Goal: Transaction & Acquisition: Purchase product/service

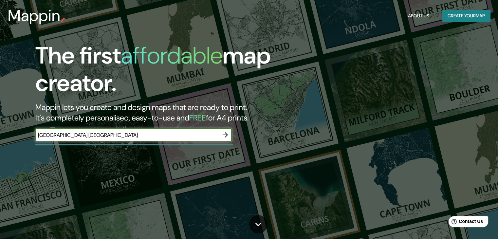
type input "[GEOGRAPHIC_DATA] [GEOGRAPHIC_DATA]"
click at [226, 137] on icon "button" at bounding box center [225, 135] width 8 height 8
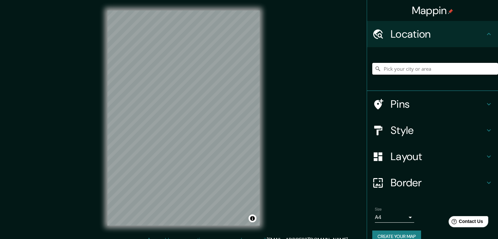
click at [416, 71] on input "Pick your city or area" at bounding box center [435, 69] width 126 height 12
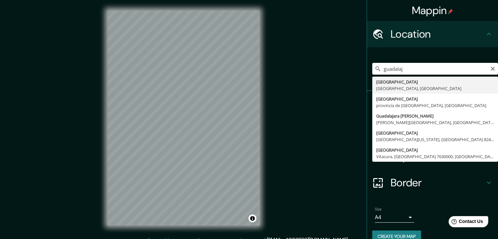
type input "[GEOGRAPHIC_DATA], [GEOGRAPHIC_DATA], [GEOGRAPHIC_DATA]"
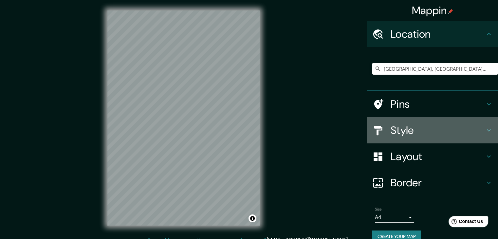
click at [485, 129] on icon at bounding box center [489, 130] width 8 height 8
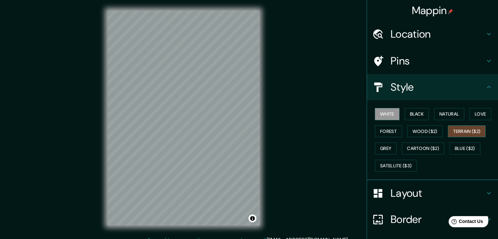
click at [461, 134] on button "Terrain ($2)" at bounding box center [467, 131] width 38 height 12
click at [410, 133] on button "Wood ($2)" at bounding box center [424, 131] width 35 height 12
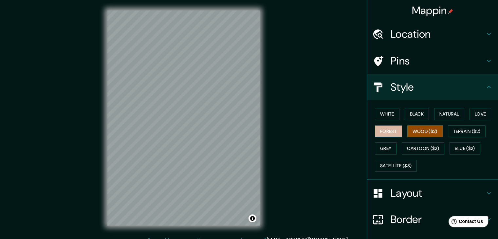
click at [395, 132] on button "Forest" at bounding box center [388, 131] width 27 height 12
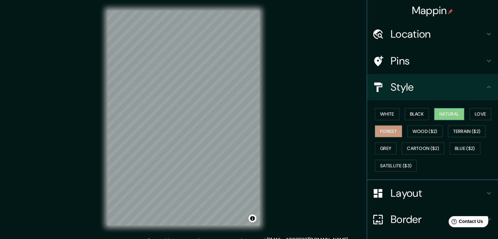
click at [446, 113] on button "Natural" at bounding box center [449, 114] width 30 height 12
click at [479, 112] on button "Love" at bounding box center [480, 114] width 22 height 12
click at [378, 134] on button "Forest" at bounding box center [388, 131] width 27 height 12
click at [415, 38] on h4 "Location" at bounding box center [437, 33] width 94 height 13
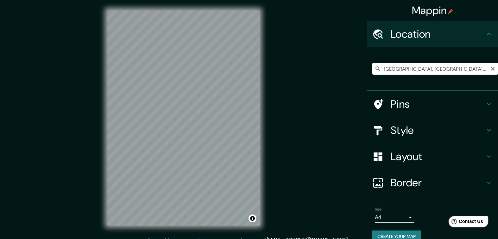
drag, startPoint x: 446, startPoint y: 70, endPoint x: 371, endPoint y: 71, distance: 75.3
click at [372, 71] on div "[GEOGRAPHIC_DATA], [GEOGRAPHIC_DATA], [GEOGRAPHIC_DATA]" at bounding box center [435, 69] width 126 height 12
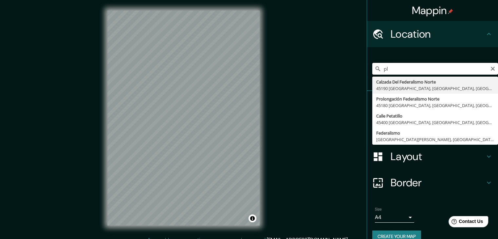
type input "p"
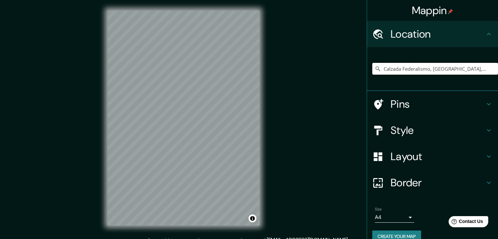
type input "Calzada Federalismo, [GEOGRAPHIC_DATA], [GEOGRAPHIC_DATA], [GEOGRAPHIC_DATA]"
click at [490, 70] on icon "Clear" at bounding box center [492, 68] width 5 height 5
paste input "Moderna, [GEOGRAPHIC_DATA], [GEOGRAPHIC_DATA]"
drag, startPoint x: 484, startPoint y: 69, endPoint x: 373, endPoint y: 75, distance: 111.1
click at [373, 75] on div "[GEOGRAPHIC_DATA], [GEOGRAPHIC_DATA]" at bounding box center [435, 68] width 126 height 33
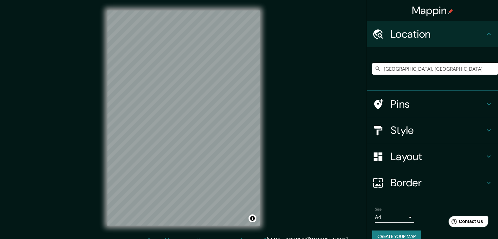
type input "ico"
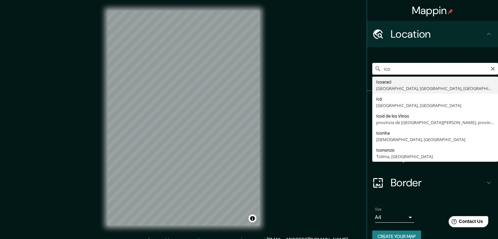
click at [392, 73] on input "ico" at bounding box center [435, 69] width 126 height 12
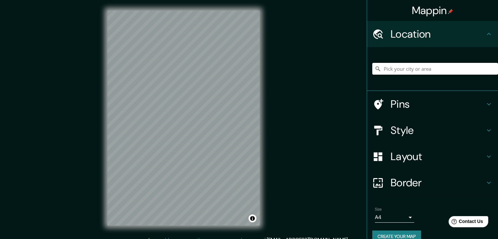
paste input "Moderna, [GEOGRAPHIC_DATA], [GEOGRAPHIC_DATA]"
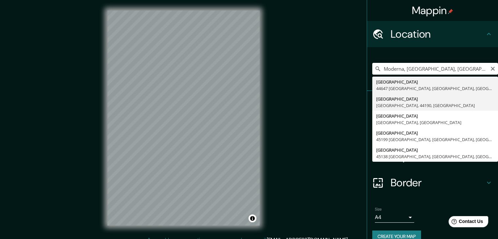
type input "[GEOGRAPHIC_DATA], [GEOGRAPHIC_DATA], 44190, [GEOGRAPHIC_DATA]"
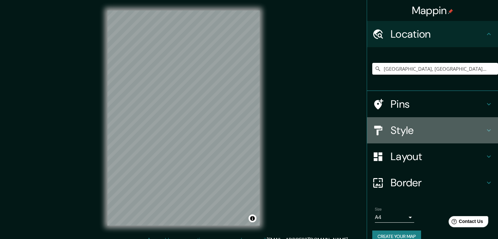
click at [485, 133] on icon at bounding box center [489, 130] width 8 height 8
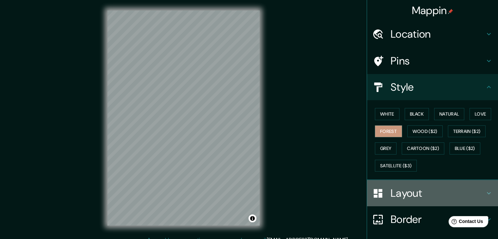
click at [473, 193] on h4 "Layout" at bounding box center [437, 193] width 94 height 13
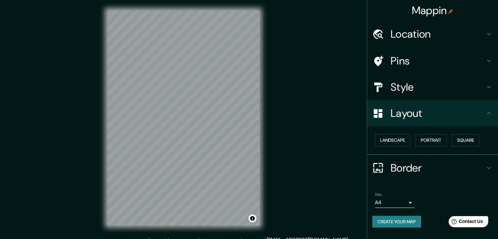
click at [485, 117] on div "Layout" at bounding box center [432, 113] width 131 height 26
click at [491, 112] on icon at bounding box center [489, 113] width 8 height 8
click at [492, 86] on div "Style" at bounding box center [432, 87] width 131 height 26
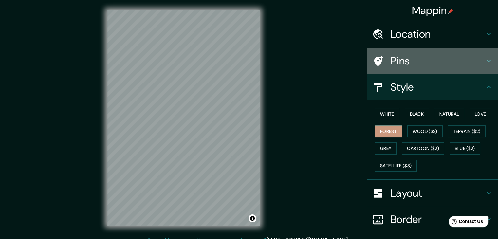
click at [487, 62] on icon at bounding box center [489, 61] width 8 height 8
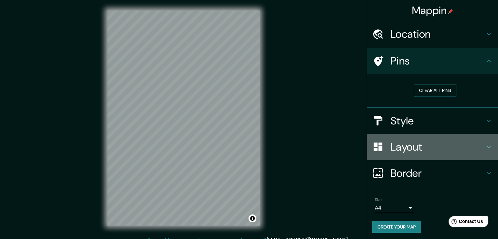
click at [424, 147] on h4 "Layout" at bounding box center [437, 146] width 94 height 13
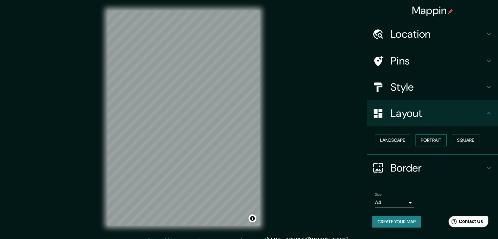
click at [426, 143] on button "Portrait" at bounding box center [430, 140] width 31 height 12
click at [460, 141] on button "Square" at bounding box center [465, 140] width 27 height 12
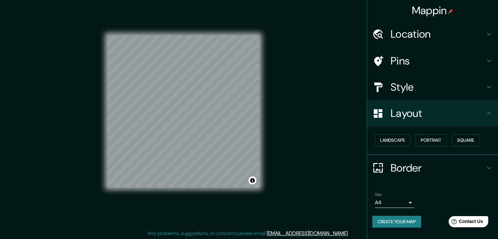
scroll to position [8, 0]
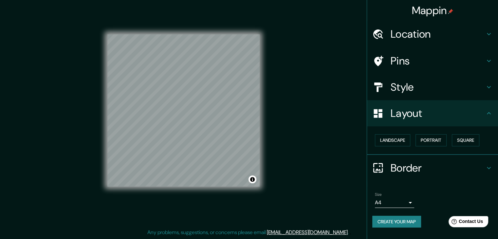
click at [418, 164] on h4 "Border" at bounding box center [437, 167] width 94 height 13
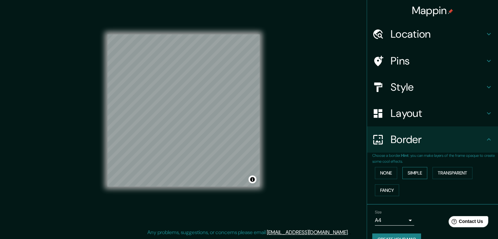
click at [416, 176] on button "Simple" at bounding box center [414, 173] width 25 height 12
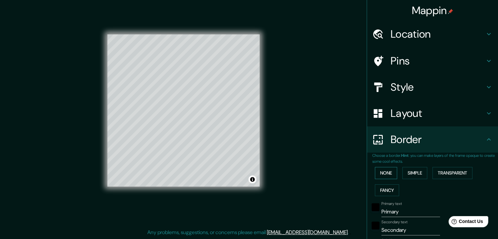
click at [386, 176] on button "None" at bounding box center [386, 173] width 22 height 12
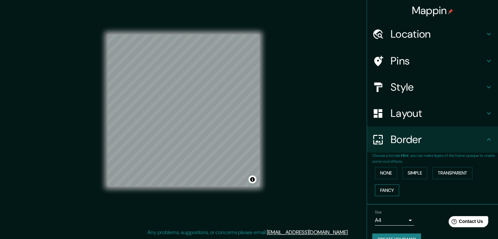
click at [382, 191] on button "Fancy" at bounding box center [387, 190] width 24 height 12
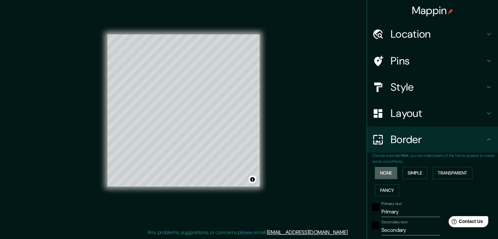
click at [384, 177] on button "None" at bounding box center [386, 173] width 22 height 12
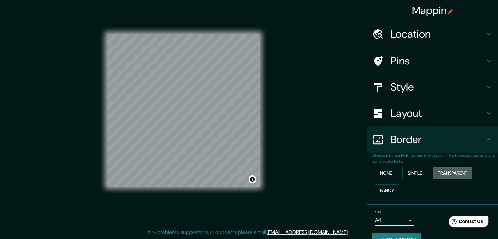
click at [434, 176] on button "Transparent" at bounding box center [452, 173] width 40 height 12
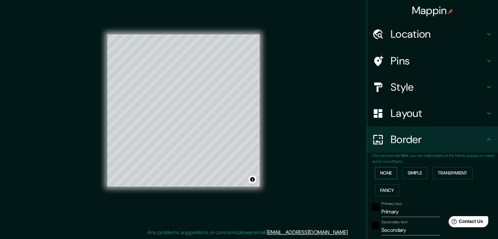
click at [385, 176] on button "None" at bounding box center [386, 173] width 22 height 12
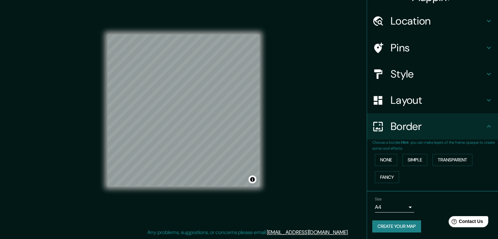
scroll to position [14, 0]
click at [403, 205] on body "Mappin Location [GEOGRAPHIC_DATA], [GEOGRAPHIC_DATA], [GEOGRAPHIC_DATA] Pins St…" at bounding box center [249, 111] width 498 height 239
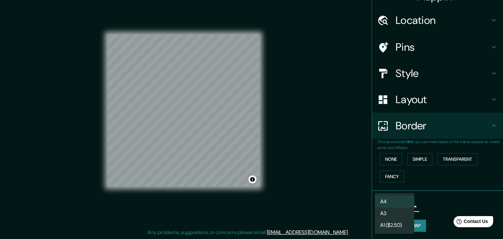
click at [434, 207] on div at bounding box center [251, 119] width 503 height 239
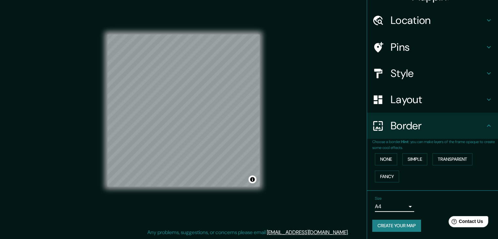
click at [405, 227] on button "Create your map" at bounding box center [396, 226] width 49 height 12
click at [404, 46] on h4 "Pins" at bounding box center [437, 47] width 94 height 13
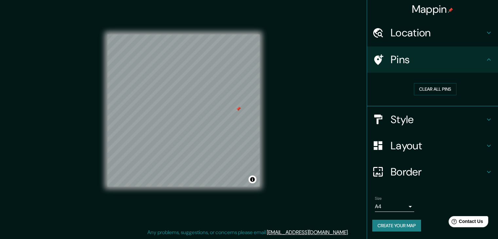
scroll to position [1, 0]
click at [426, 88] on button "Clear all pins" at bounding box center [435, 89] width 43 height 12
click at [436, 64] on h4 "Pins" at bounding box center [437, 59] width 94 height 13
click at [485, 29] on icon at bounding box center [489, 33] width 8 height 8
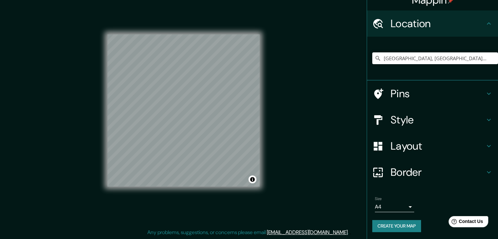
scroll to position [11, 0]
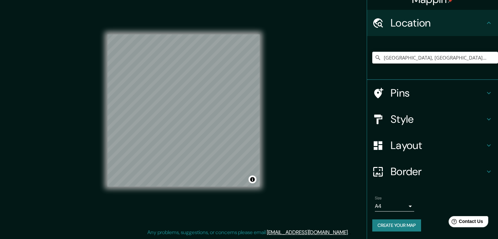
click at [400, 203] on body "Mappin Location [GEOGRAPHIC_DATA], [GEOGRAPHIC_DATA], [GEOGRAPHIC_DATA] Pins St…" at bounding box center [249, 111] width 498 height 239
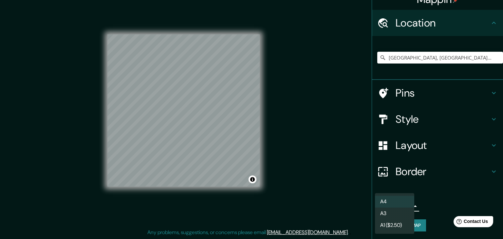
click at [395, 214] on li "A3" at bounding box center [394, 214] width 39 height 12
type input "a4"
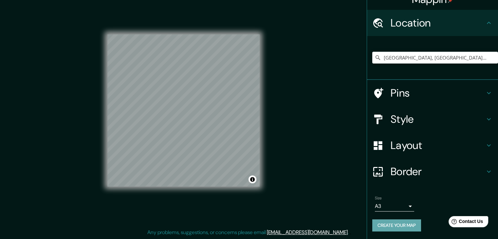
click at [400, 223] on button "Create your map" at bounding box center [396, 225] width 49 height 12
